Goal: Task Accomplishment & Management: Manage account settings

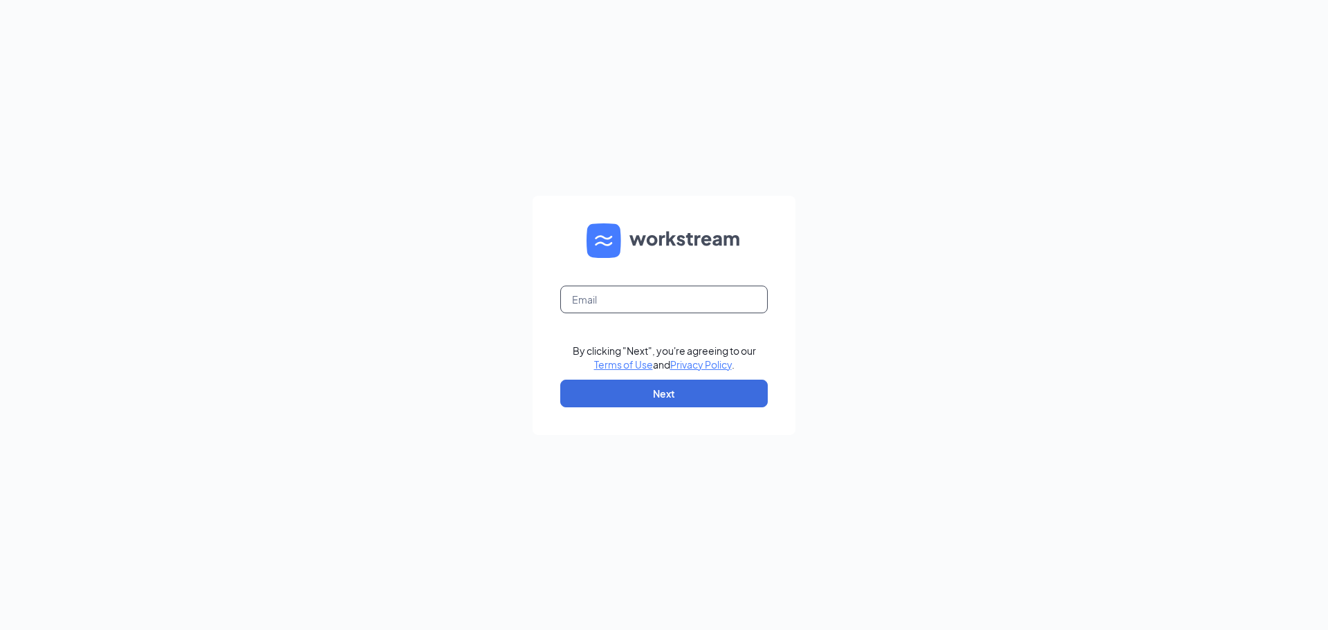
click at [625, 307] on input "text" at bounding box center [663, 300] width 207 height 28
type input "[EMAIL_ADDRESS][DOMAIN_NAME][PERSON_NAME]"
click at [667, 396] on button "Next" at bounding box center [663, 394] width 207 height 28
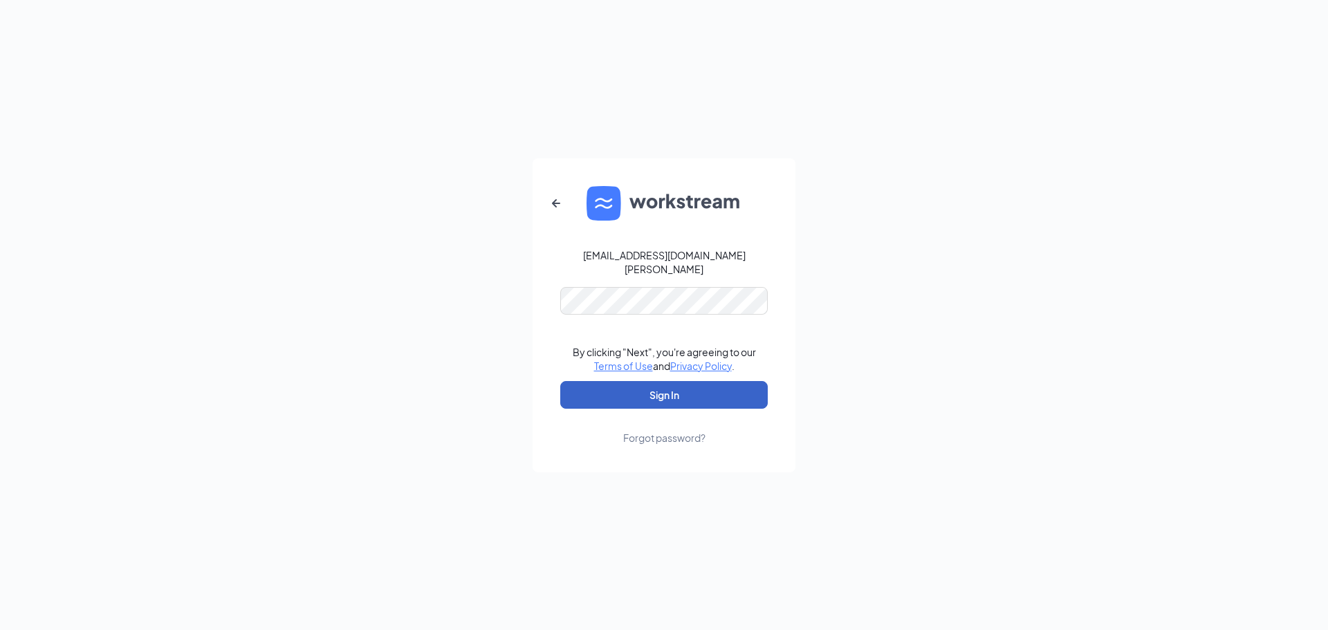
drag, startPoint x: 664, startPoint y: 391, endPoint x: 658, endPoint y: 387, distance: 7.9
click at [665, 391] on button "Sign In" at bounding box center [663, 395] width 207 height 28
